Goal: Check status: Check status

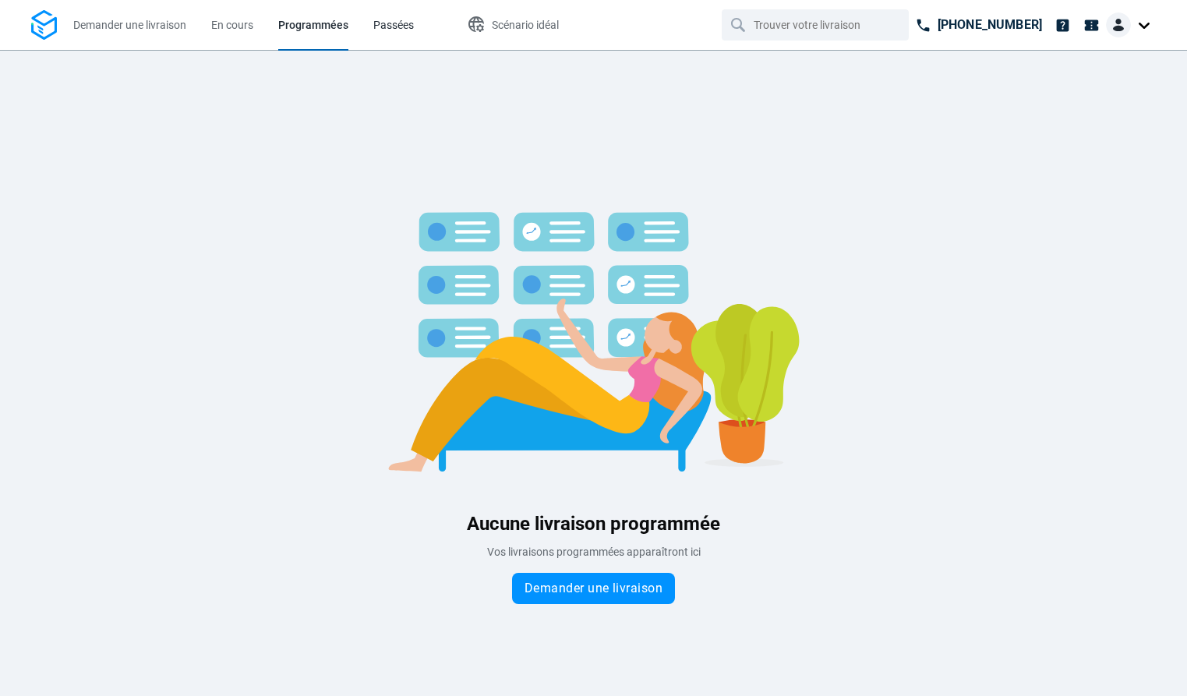
click at [394, 24] on span "Passées" at bounding box center [393, 25] width 41 height 12
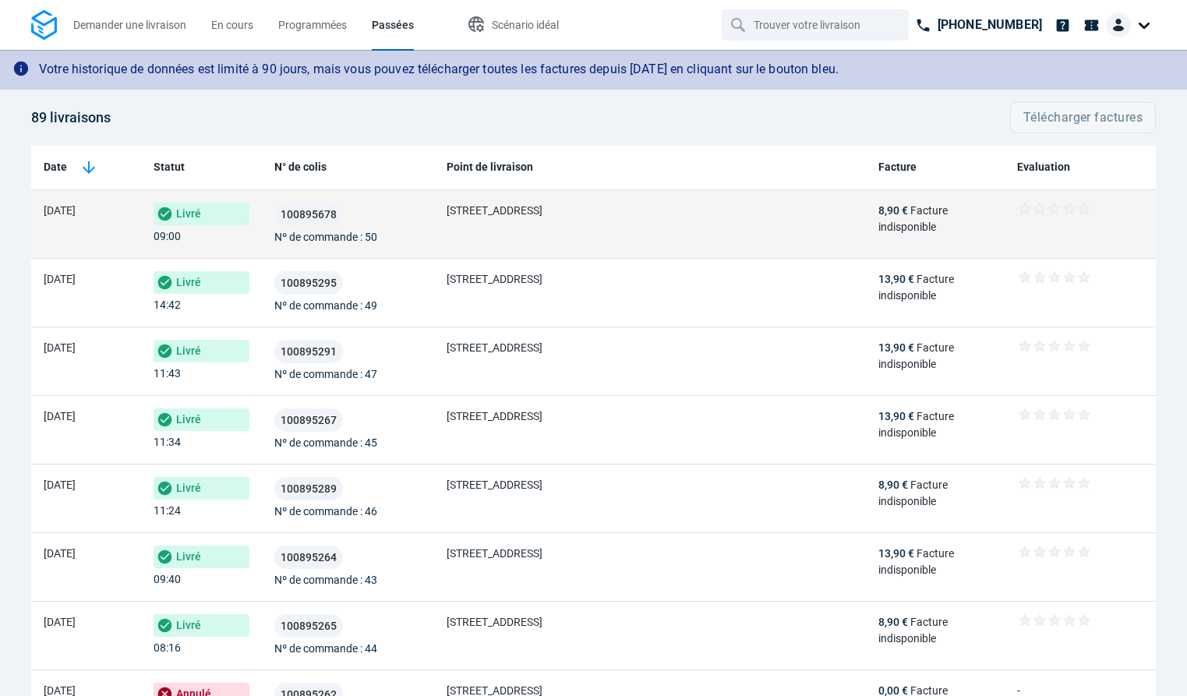
click at [67, 231] on td "[DATE]" at bounding box center [86, 224] width 110 height 69
